Goal: Transaction & Acquisition: Purchase product/service

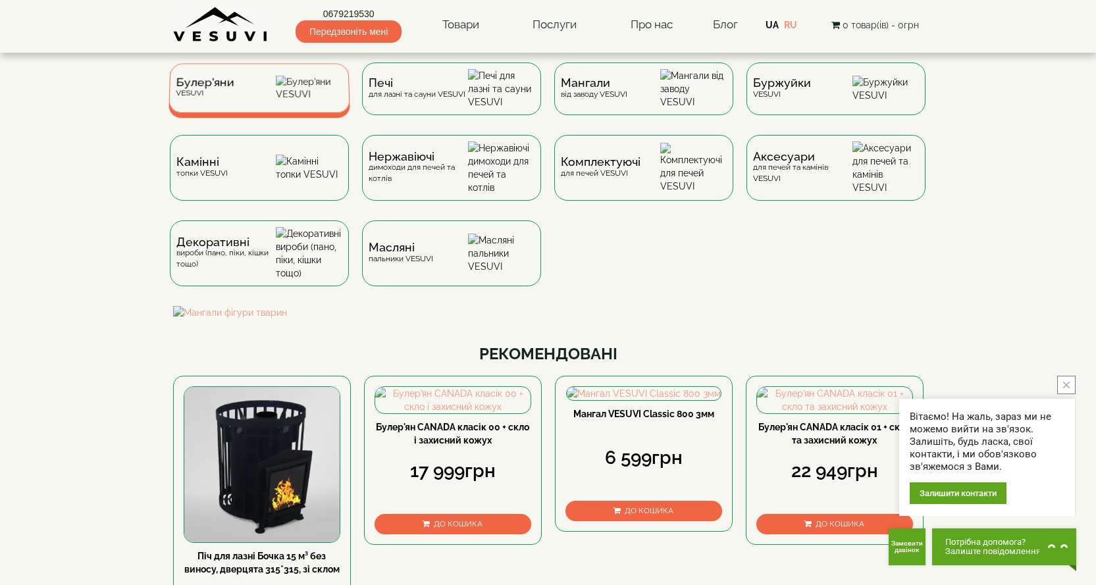
click at [195, 86] on span "Булер'яни" at bounding box center [205, 83] width 59 height 10
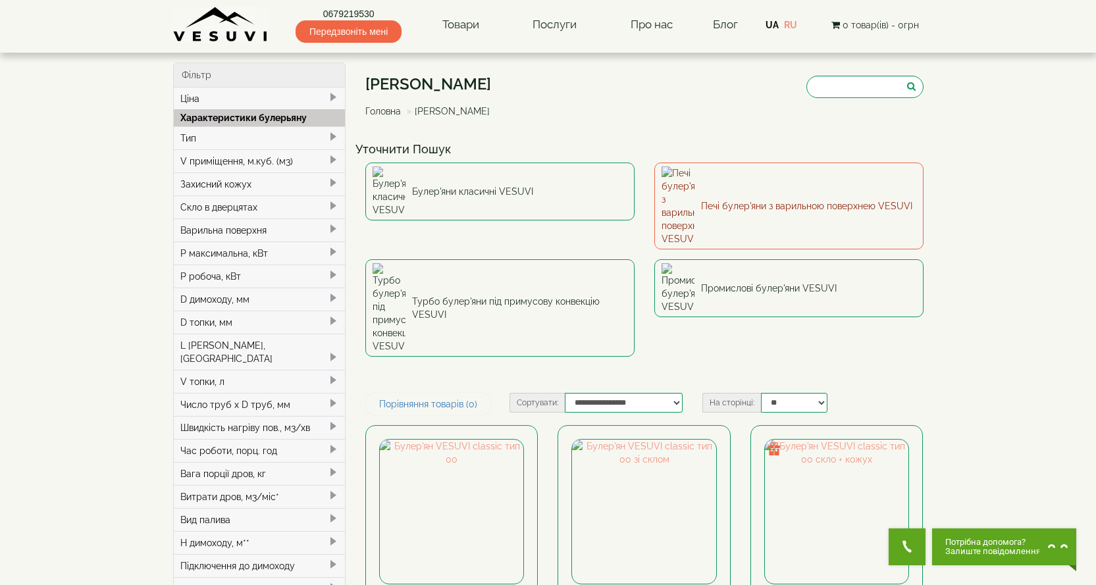
click at [672, 185] on img at bounding box center [678, 206] width 33 height 79
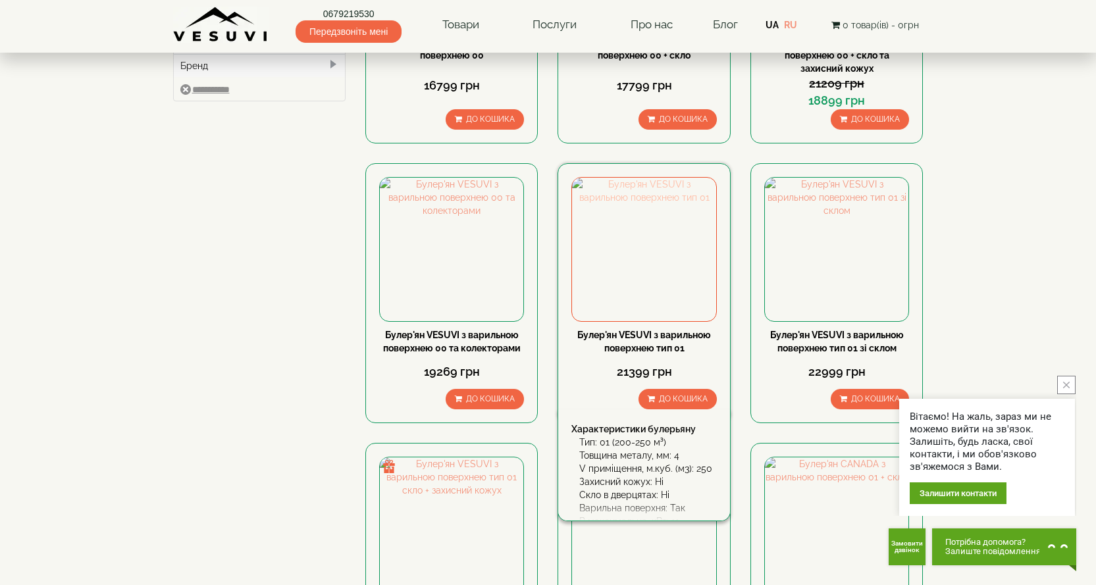
scroll to position [790, 0]
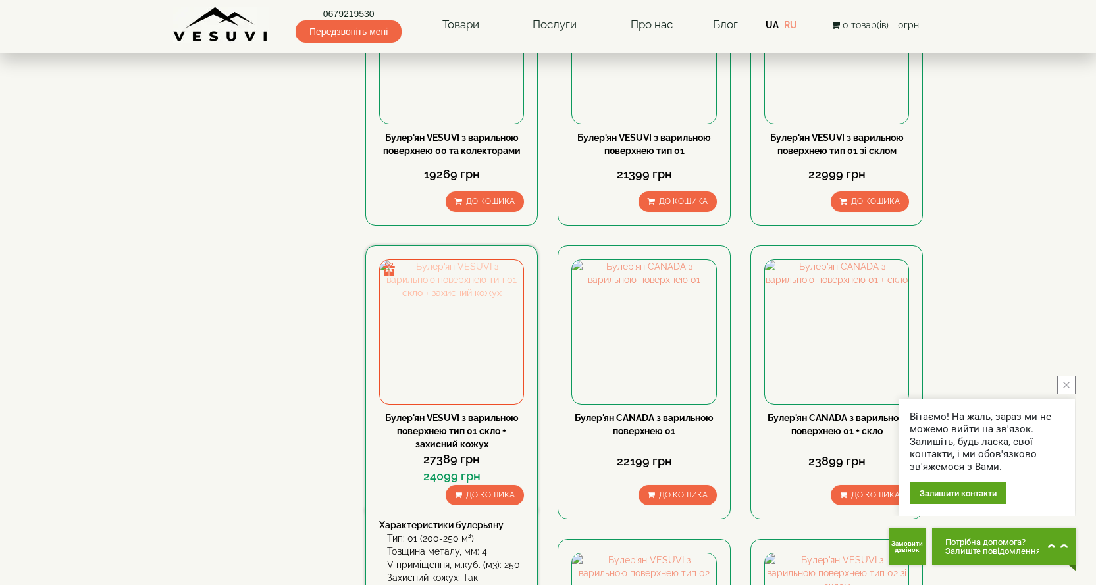
click at [432, 336] on img at bounding box center [452, 332] width 144 height 144
